Goal: Task Accomplishment & Management: Manage account settings

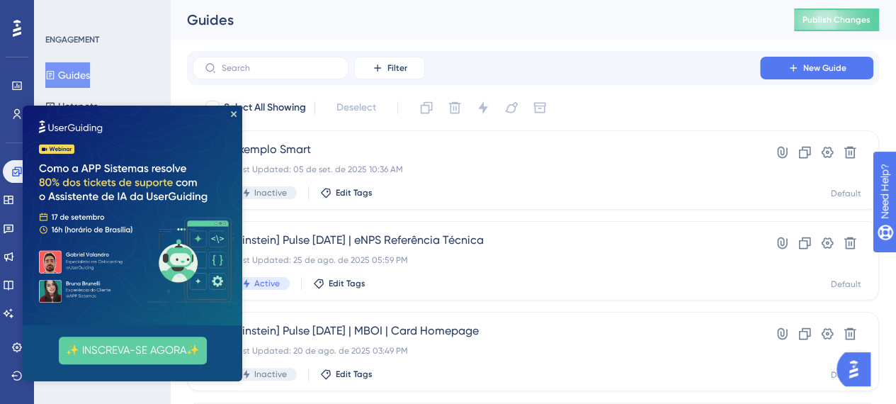
click at [232, 117] on img at bounding box center [132, 214] width 219 height 219
click at [235, 114] on icon "Close Preview" at bounding box center [234, 114] width 6 height 6
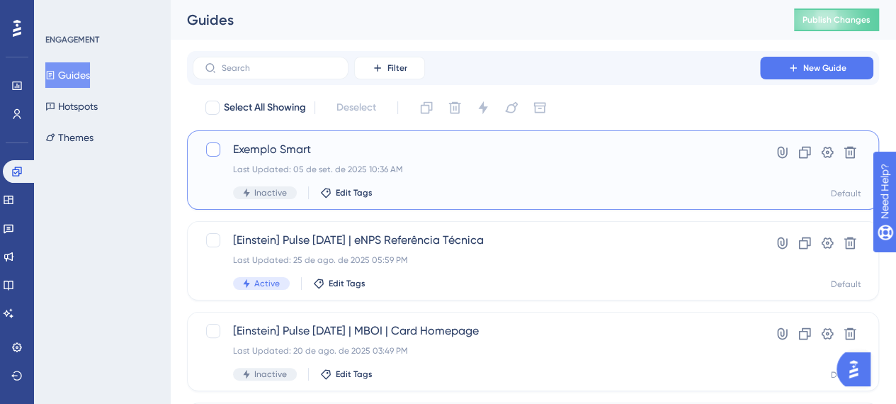
click at [212, 148] on div at bounding box center [213, 149] width 14 height 14
checkbox input "true"
click at [440, 110] on div "Clone Delete Change Status Change Theme Switch Container" at bounding box center [483, 107] width 136 height 23
click at [445, 110] on button at bounding box center [454, 107] width 23 height 23
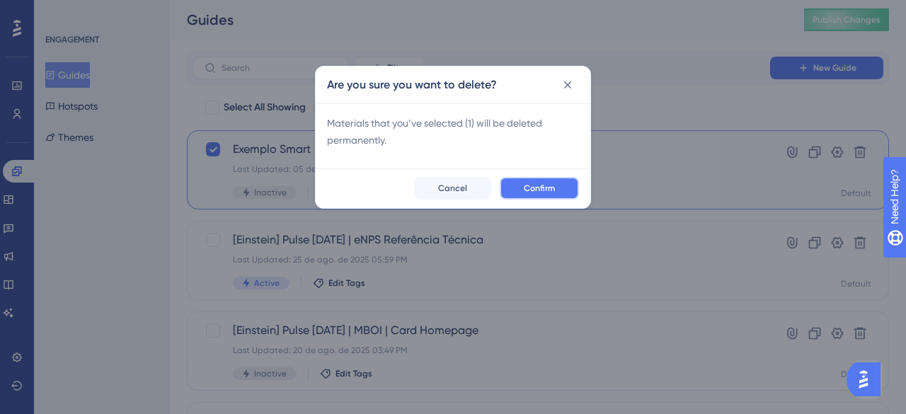
click at [515, 188] on button "Confirm" at bounding box center [539, 188] width 79 height 23
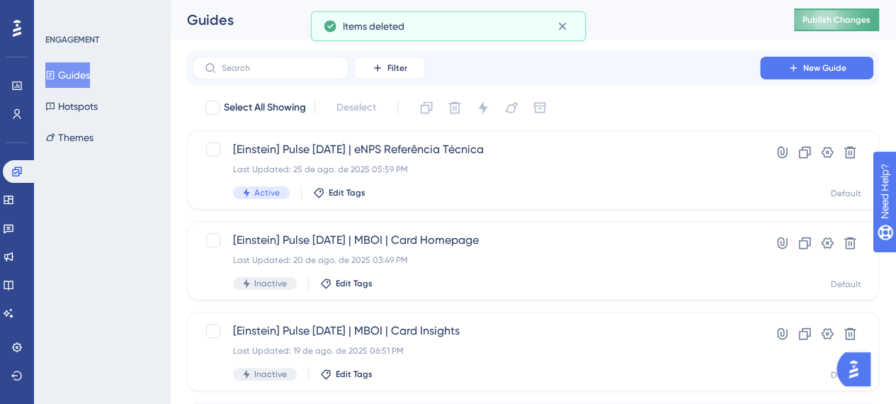
click at [835, 28] on button "Publish Changes" at bounding box center [836, 19] width 85 height 23
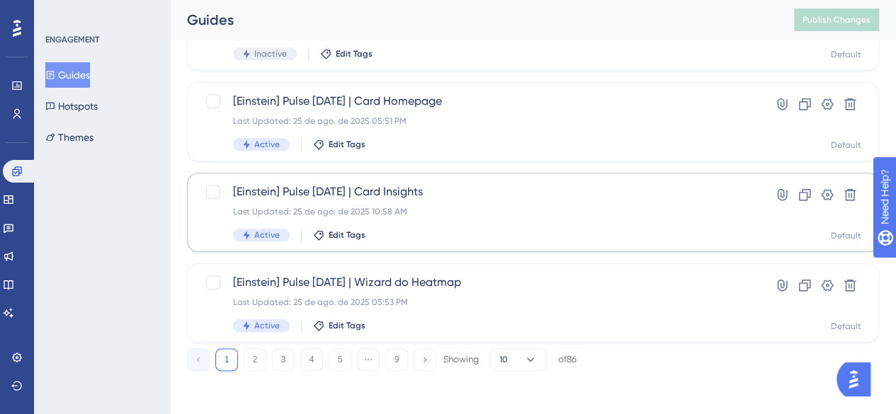
scroll to position [684, 0]
click at [400, 361] on button "9" at bounding box center [396, 358] width 23 height 23
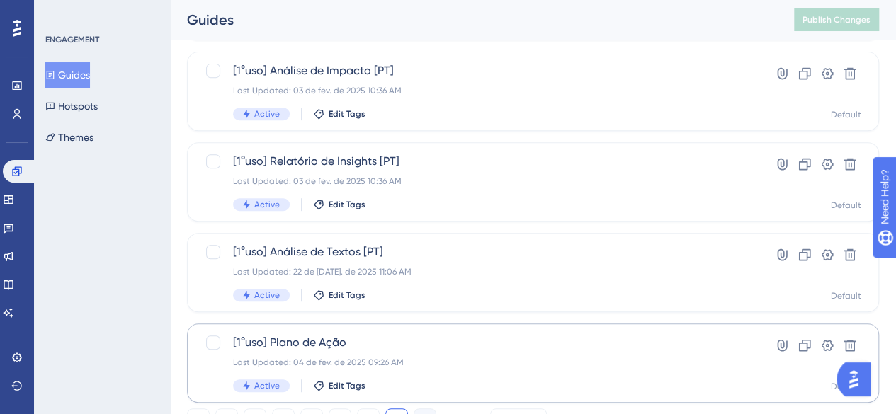
scroll to position [321, 0]
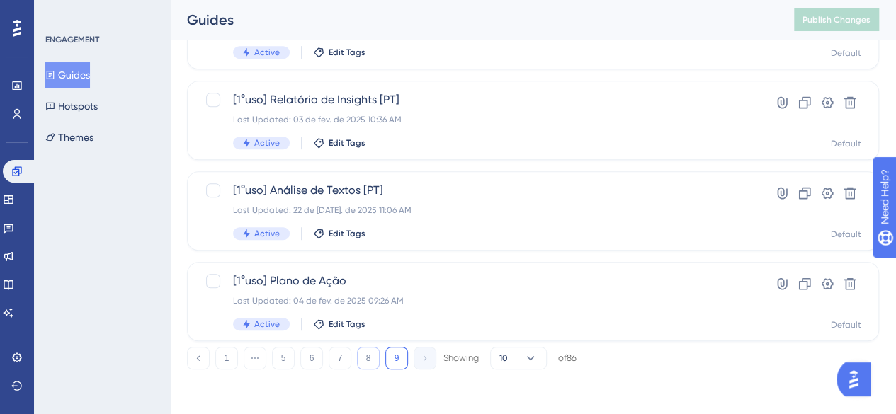
click at [371, 358] on button "8" at bounding box center [368, 358] width 23 height 23
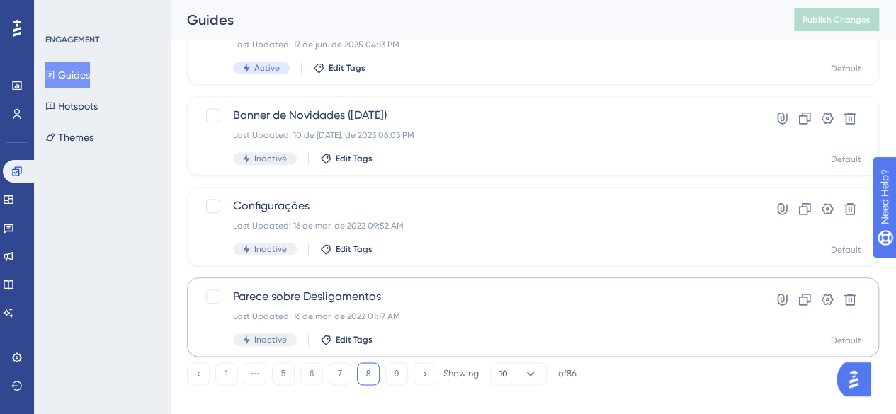
scroll to position [684, 0]
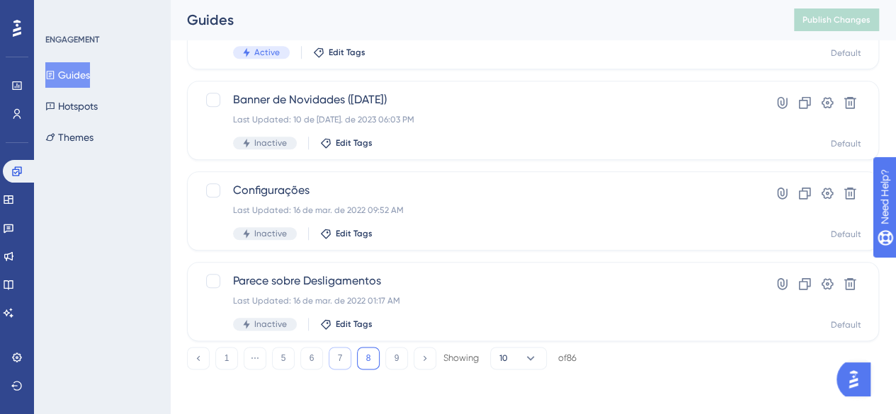
click at [345, 362] on button "7" at bounding box center [339, 358] width 23 height 23
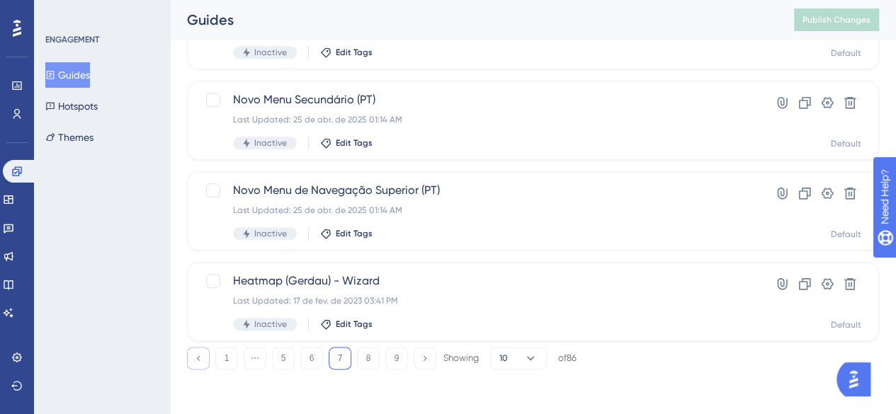
drag, startPoint x: 303, startPoint y: 365, endPoint x: 202, endPoint y: 358, distance: 100.7
click at [303, 364] on button "6" at bounding box center [311, 358] width 23 height 23
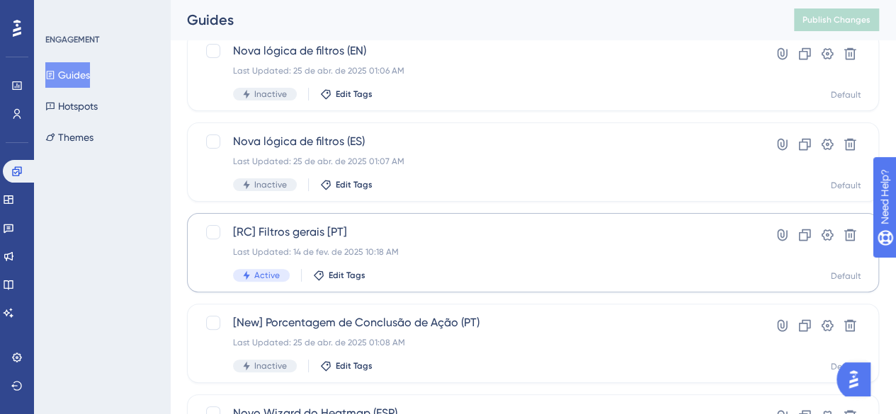
scroll to position [118, 0]
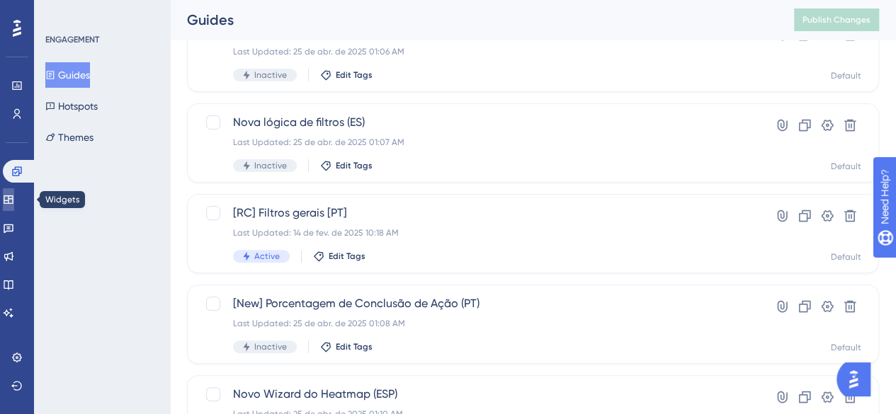
click at [13, 196] on icon at bounding box center [8, 199] width 9 height 8
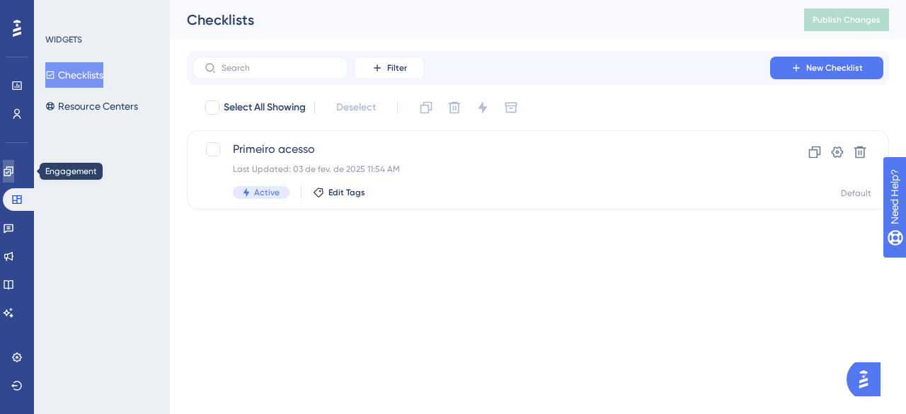
click at [14, 173] on link at bounding box center [8, 171] width 11 height 23
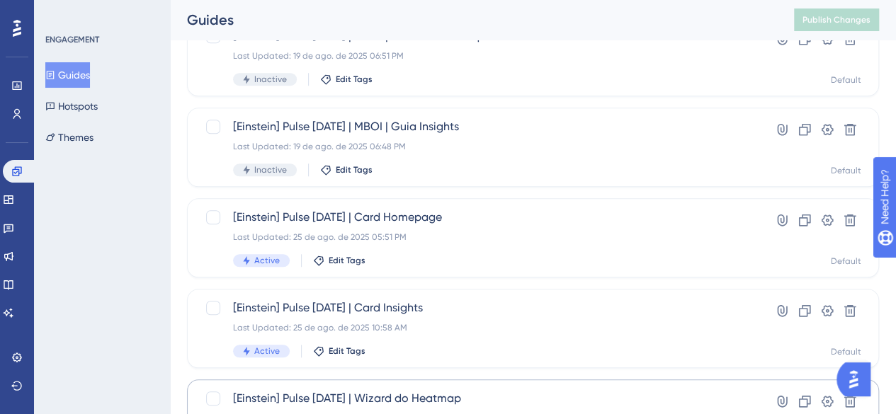
scroll to position [684, 0]
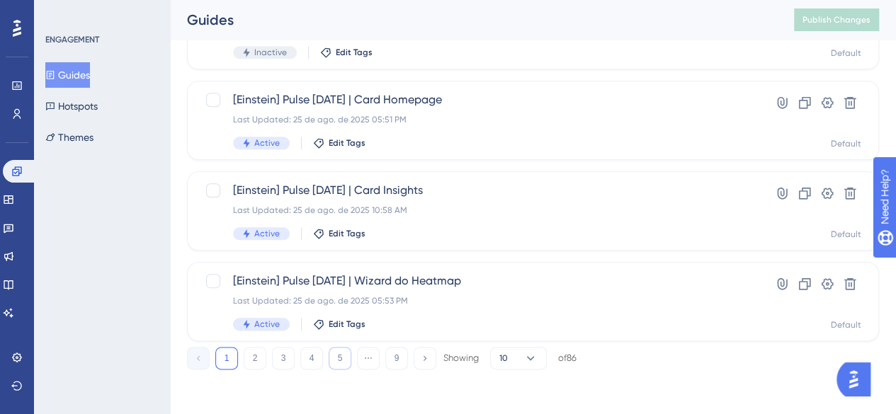
click at [341, 361] on button "5" at bounding box center [339, 358] width 23 height 23
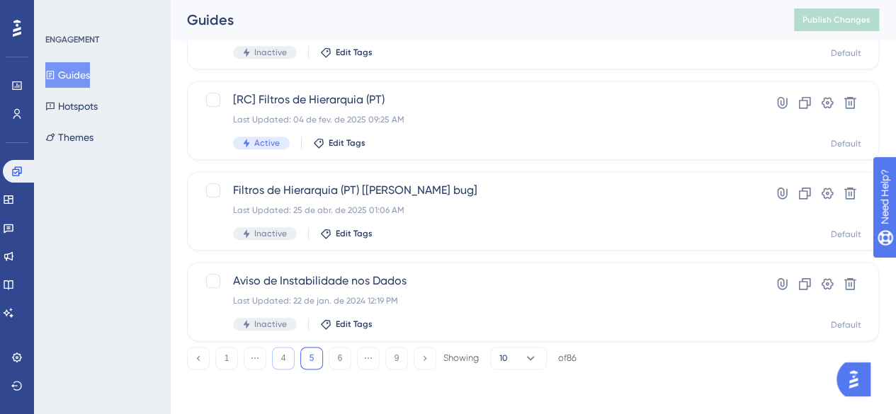
click at [291, 365] on button "4" at bounding box center [283, 358] width 23 height 23
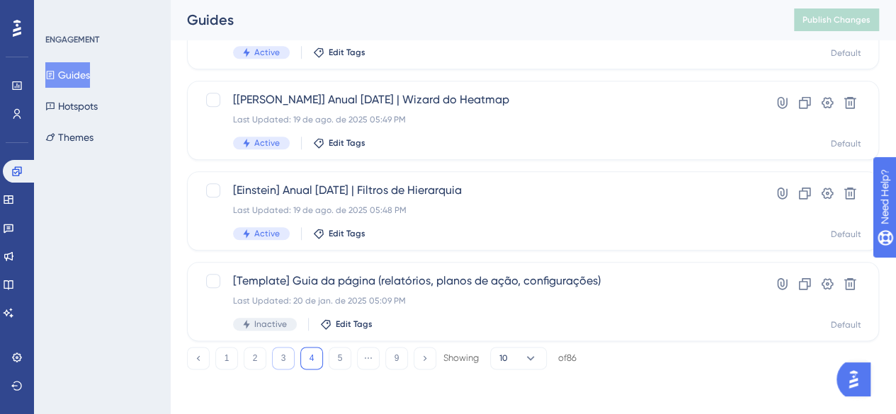
click at [287, 364] on button "3" at bounding box center [283, 358] width 23 height 23
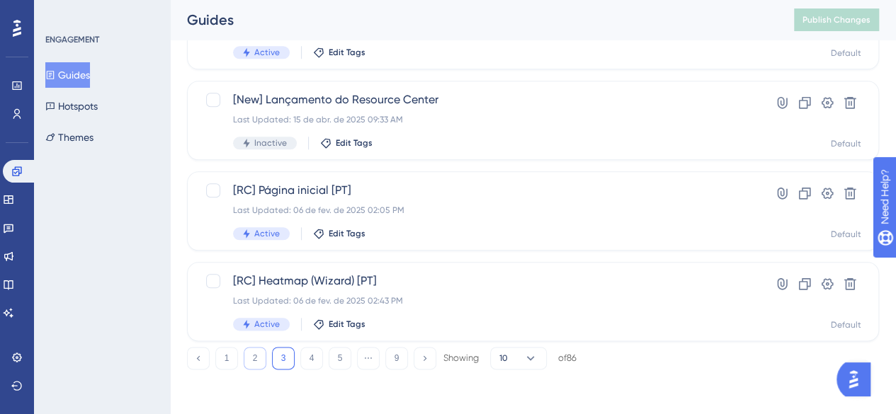
click at [261, 358] on button "2" at bounding box center [255, 358] width 23 height 23
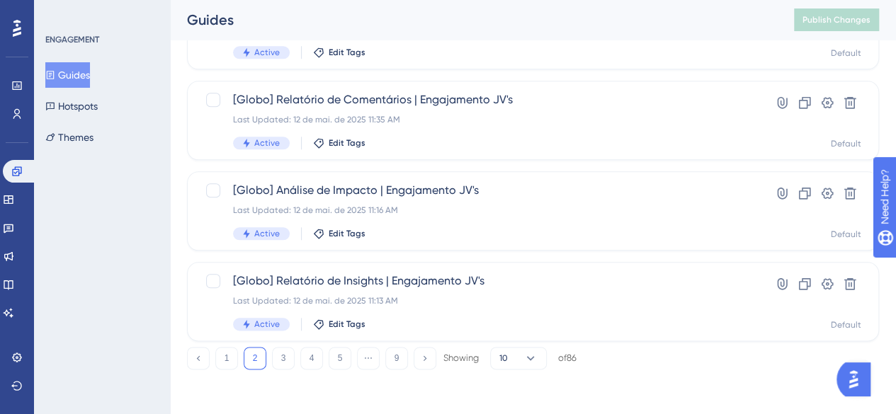
drag, startPoint x: 224, startPoint y: 360, endPoint x: 244, endPoint y: 349, distance: 22.5
click at [223, 360] on button "1" at bounding box center [226, 358] width 23 height 23
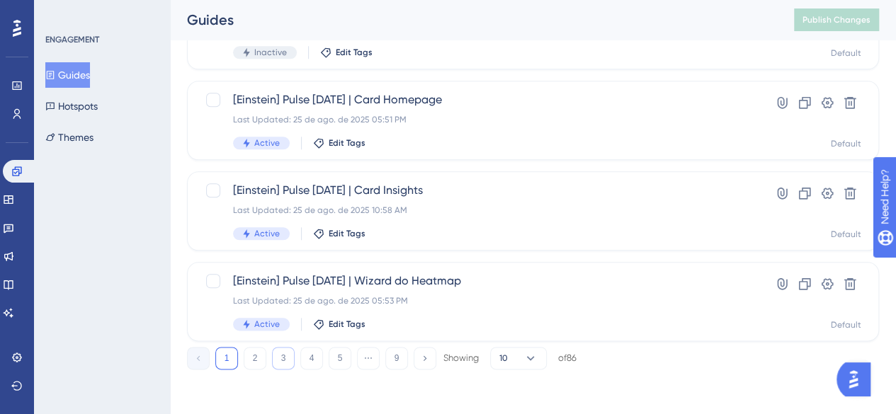
click at [289, 362] on button "3" at bounding box center [283, 358] width 23 height 23
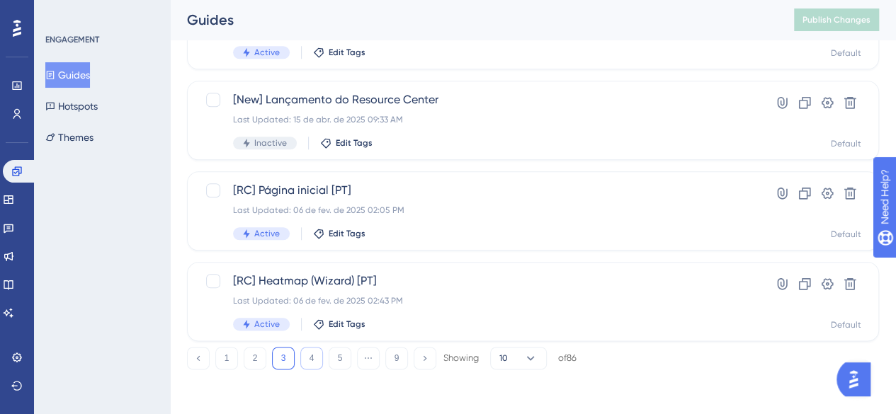
click at [308, 363] on button "4" at bounding box center [311, 358] width 23 height 23
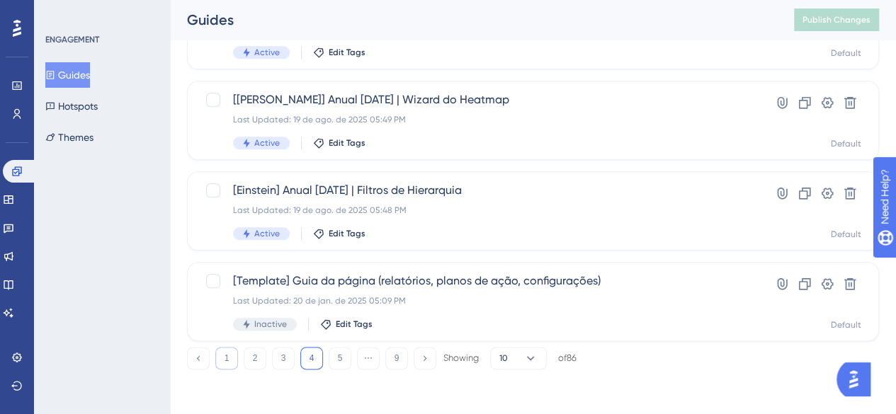
click at [217, 365] on button "1" at bounding box center [226, 358] width 23 height 23
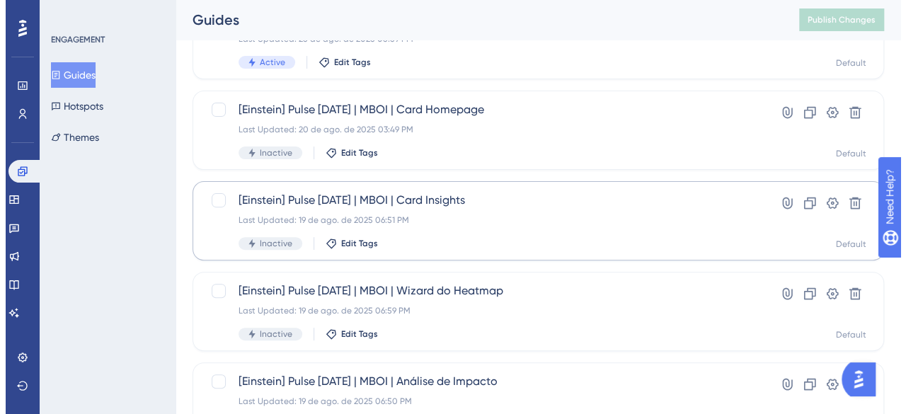
scroll to position [0, 0]
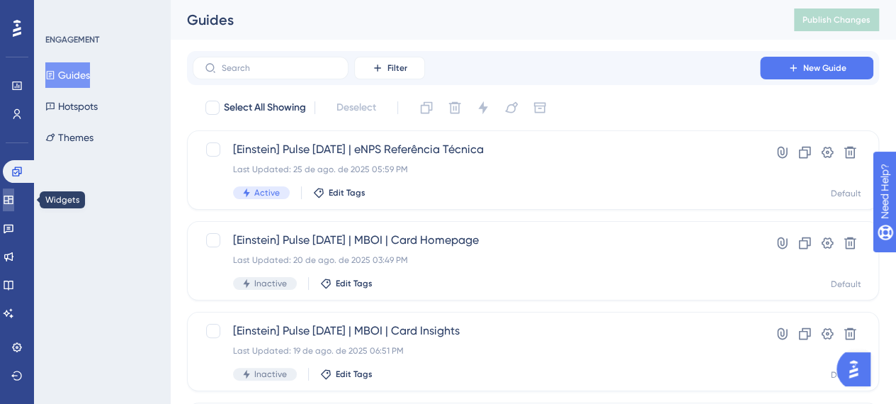
drag, startPoint x: 21, startPoint y: 200, endPoint x: 103, endPoint y: 150, distance: 95.9
click at [13, 200] on icon at bounding box center [8, 199] width 9 height 8
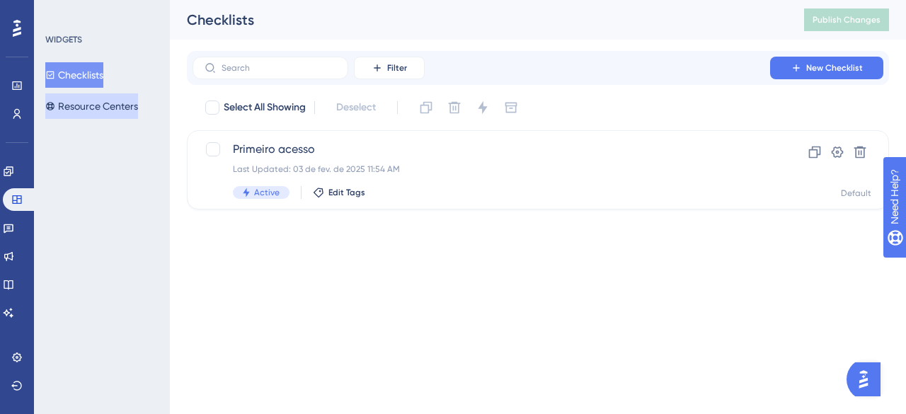
click at [105, 113] on button "Resource Centers" at bounding box center [91, 105] width 93 height 25
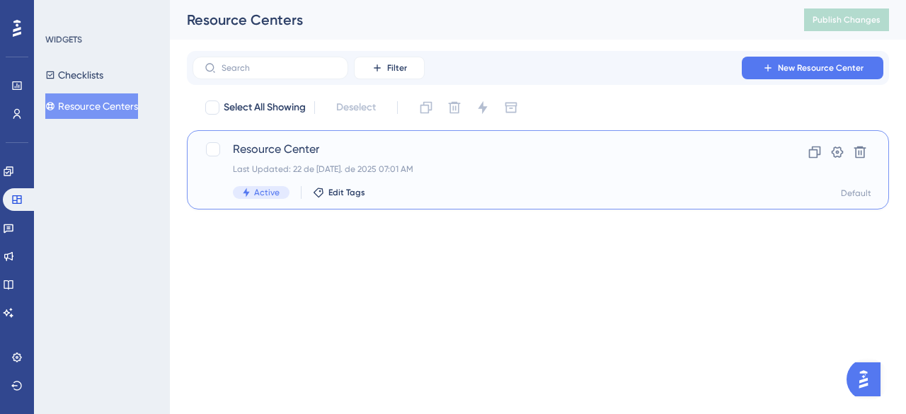
click at [307, 151] on span "Resource Center" at bounding box center [481, 149] width 497 height 17
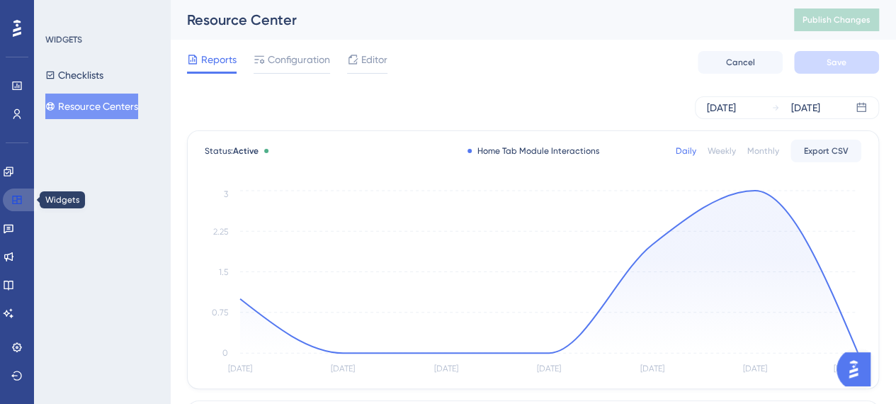
click at [9, 200] on link at bounding box center [20, 199] width 34 height 23
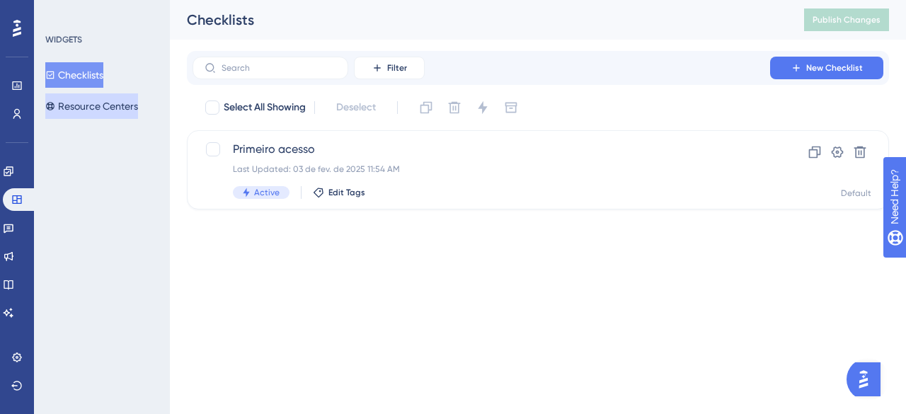
click at [137, 107] on button "Resource Centers" at bounding box center [91, 105] width 93 height 25
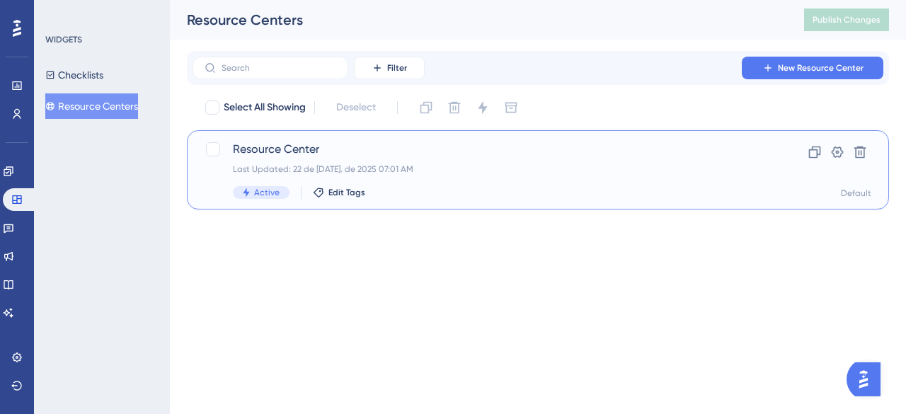
click at [300, 147] on span "Resource Center" at bounding box center [481, 149] width 497 height 17
